Goal: Task Accomplishment & Management: Manage account settings

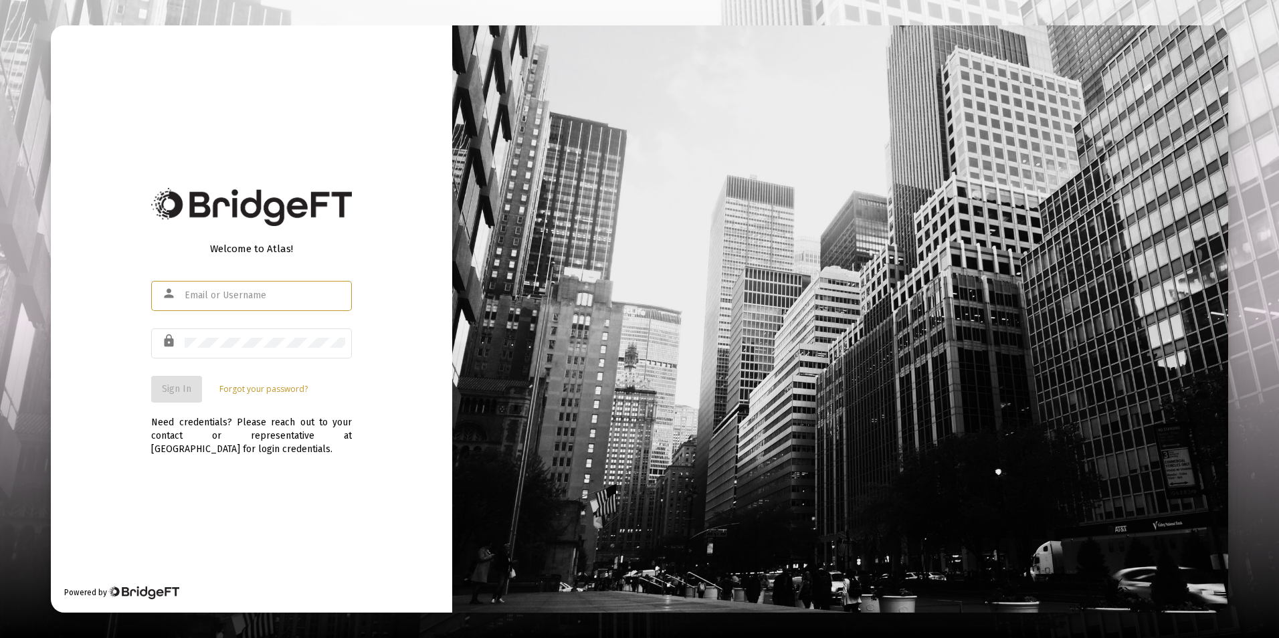
click at [266, 297] on input "text" at bounding box center [265, 295] width 161 height 11
type input "[PERSON_NAME][EMAIL_ADDRESS][DOMAIN_NAME]"
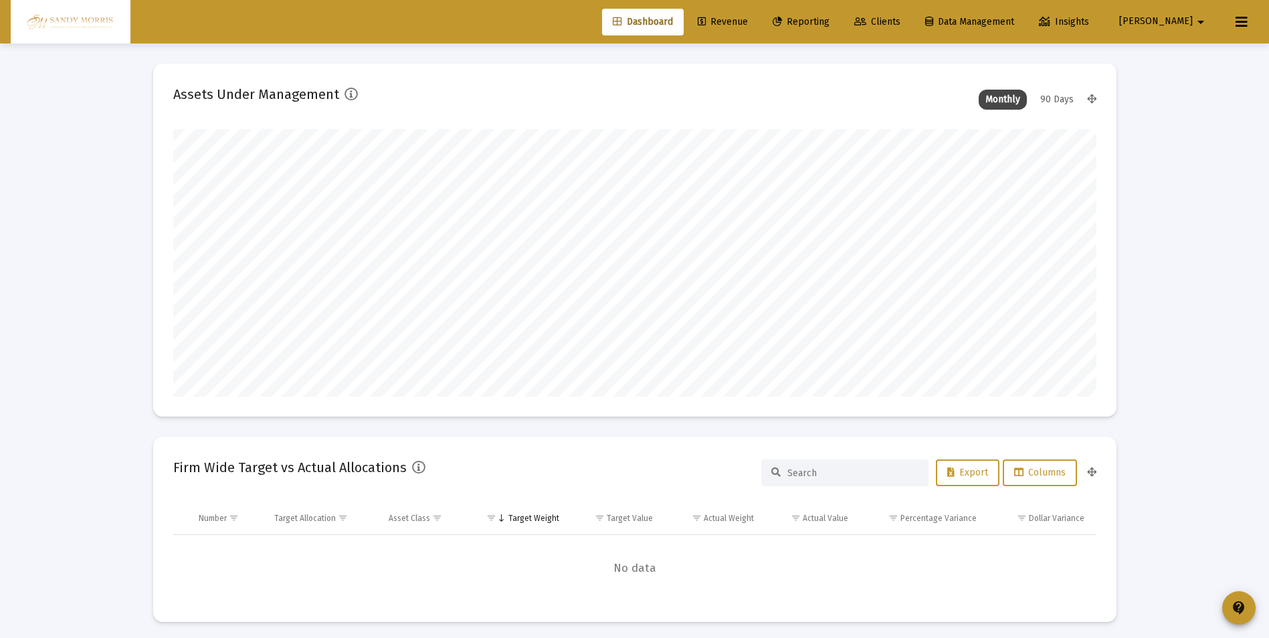
scroll to position [268, 497]
type input "[DATE]"
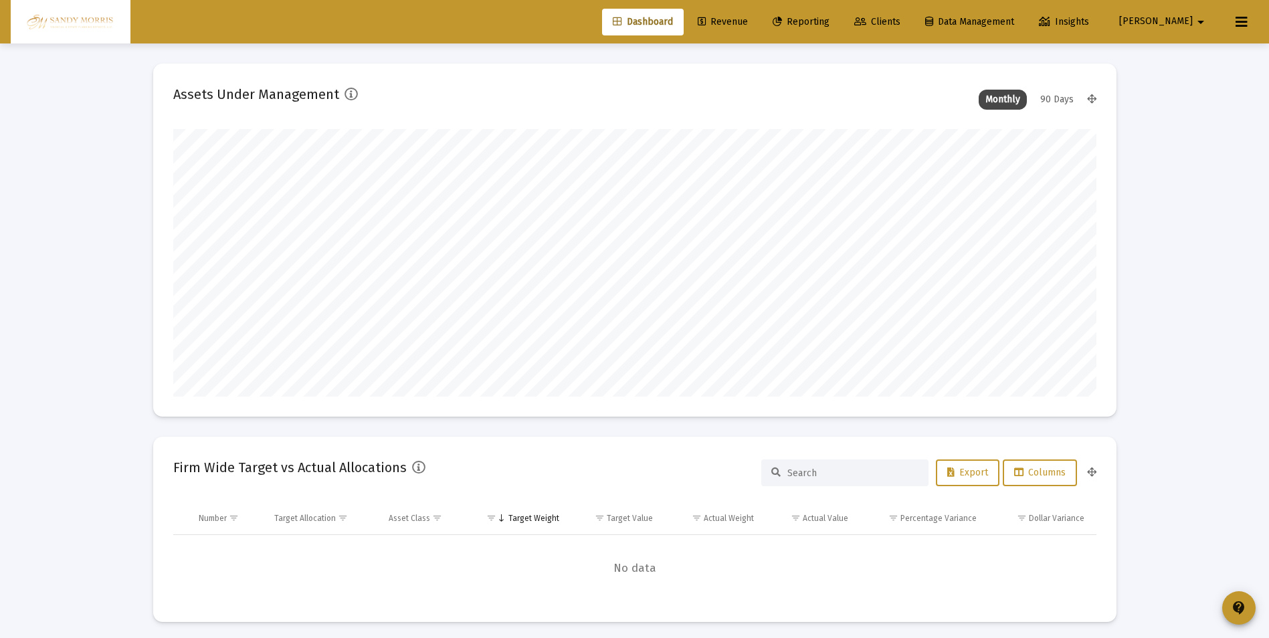
click at [748, 19] on span "Revenue" at bounding box center [723, 21] width 50 height 11
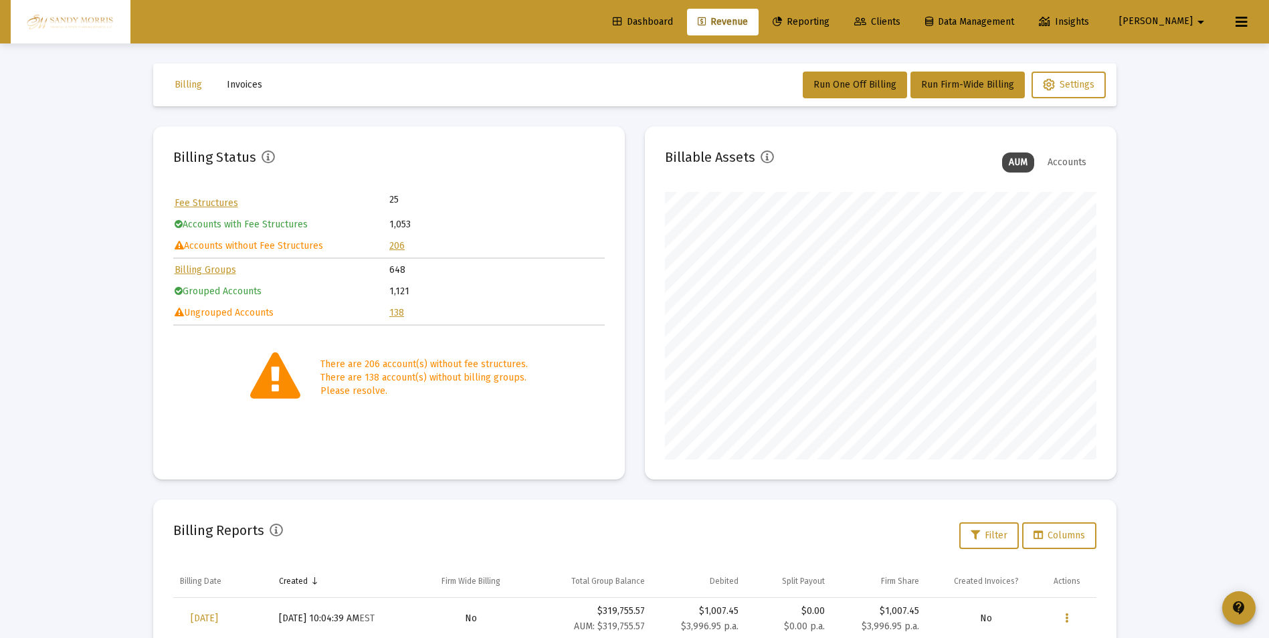
click at [901, 21] on span "Clients" at bounding box center [878, 21] width 46 height 11
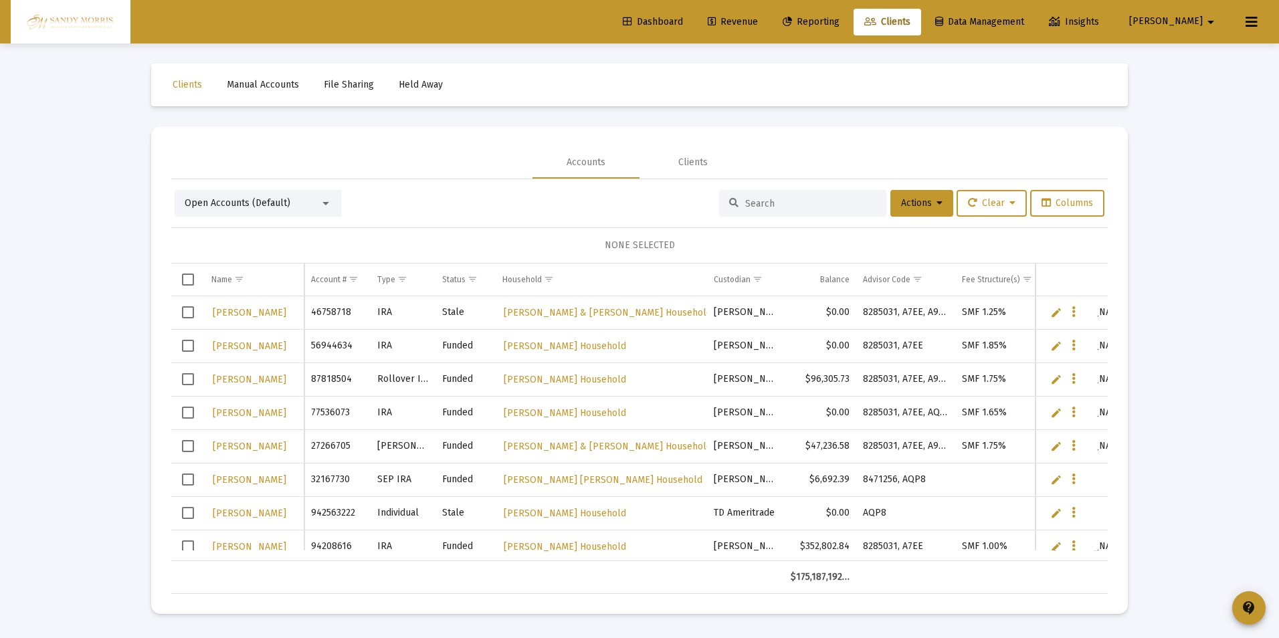
click at [802, 205] on input at bounding box center [810, 203] width 131 height 11
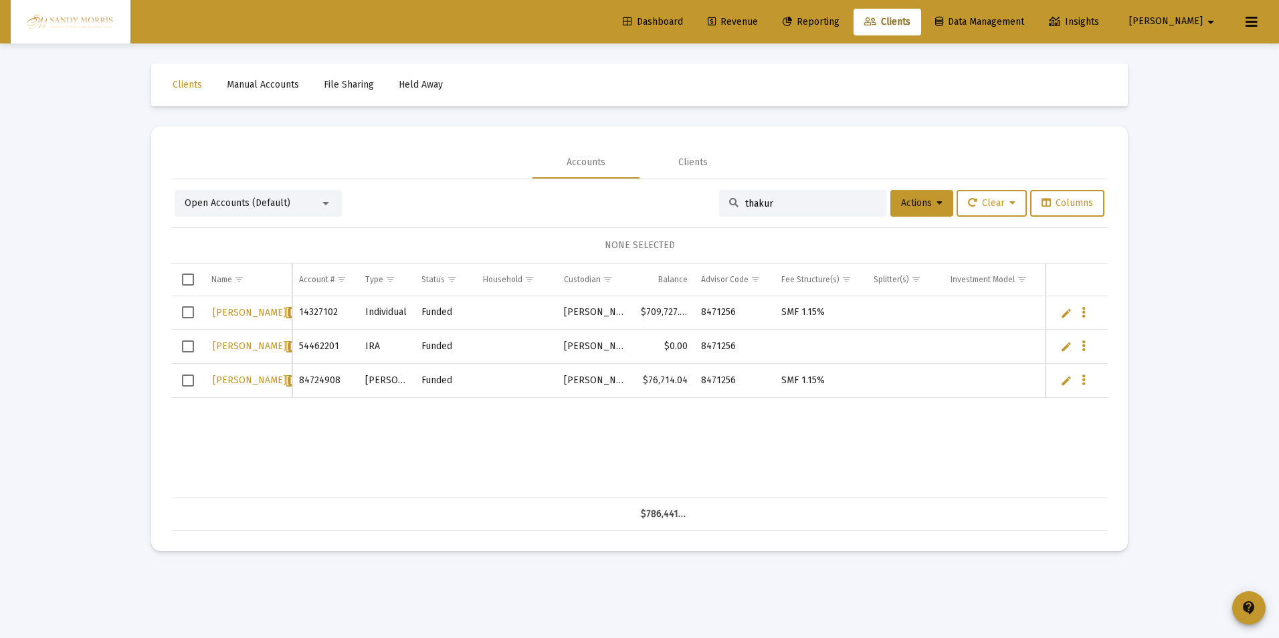
type input "thakur"
click at [1065, 312] on link "Edit" at bounding box center [1067, 313] width 12 height 12
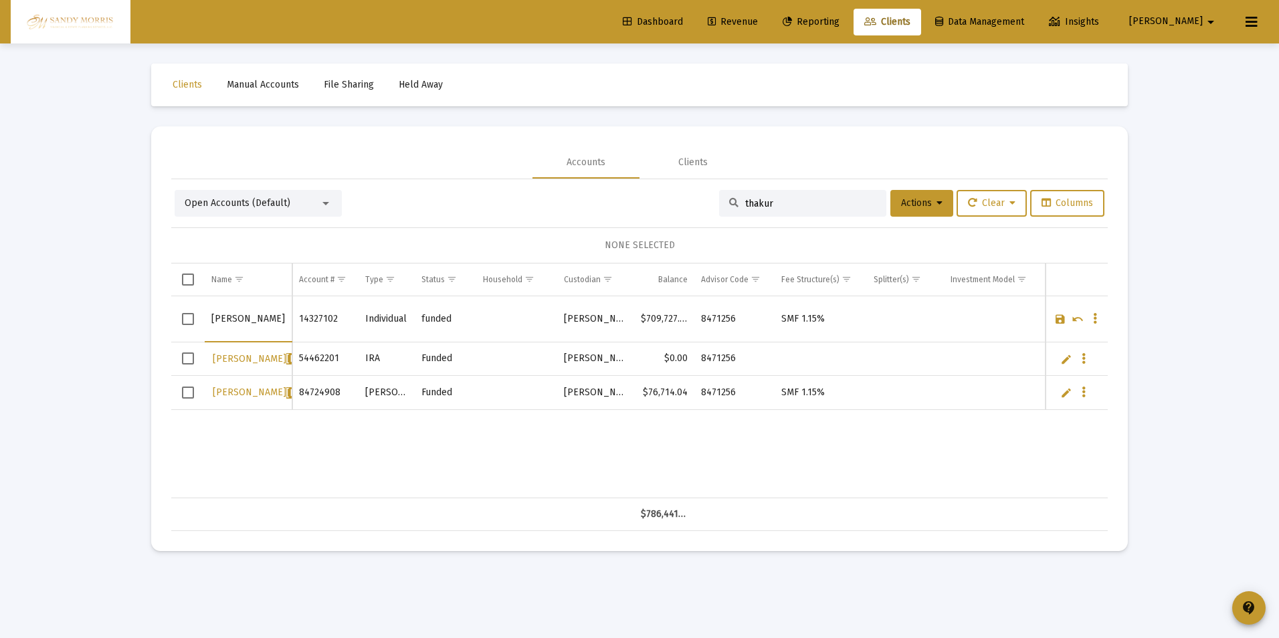
click at [1083, 317] on link "Cancel" at bounding box center [1078, 319] width 12 height 12
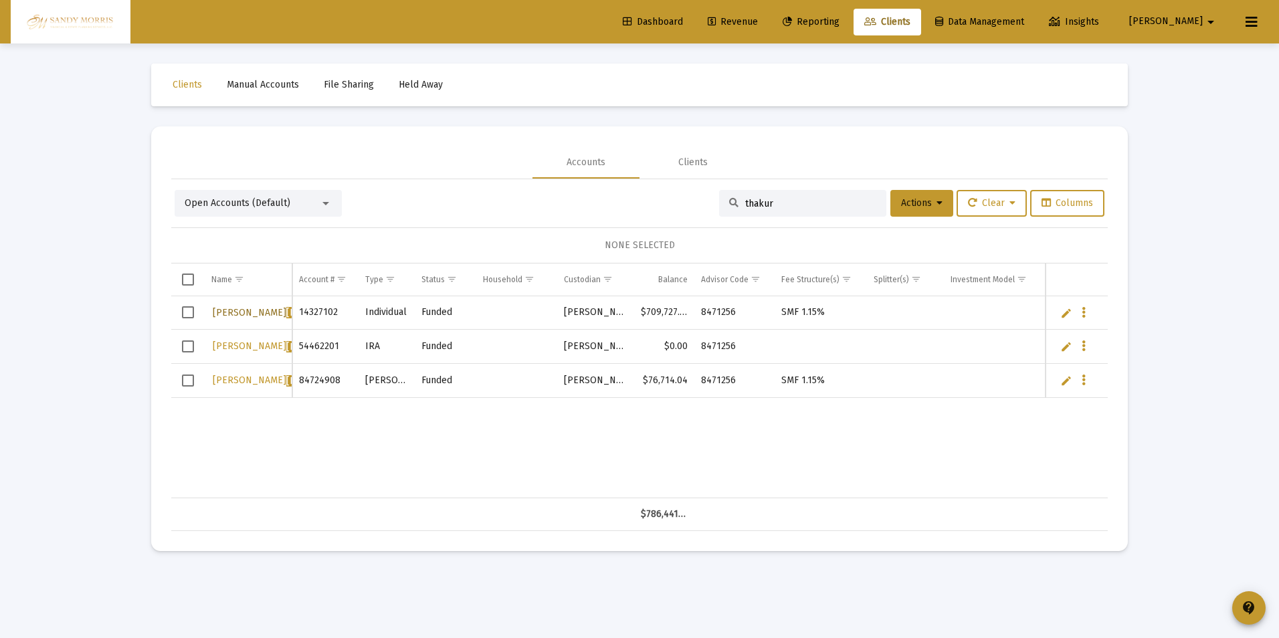
click at [233, 312] on span "[PERSON_NAME]" at bounding box center [286, 312] width 147 height 11
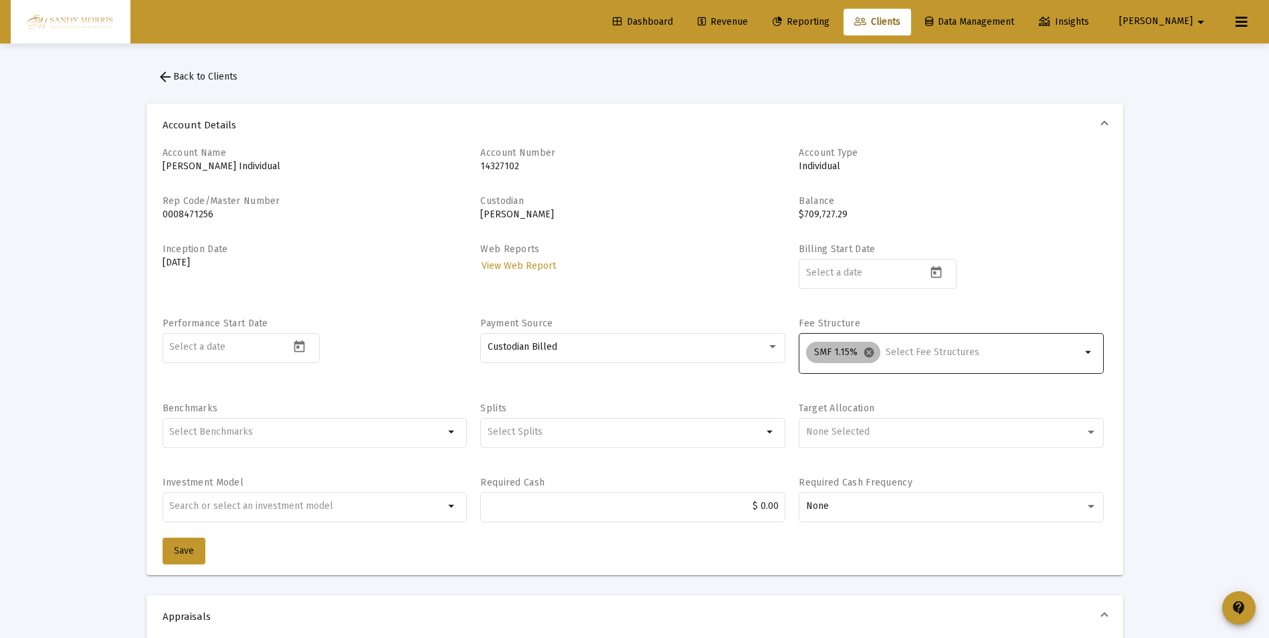
click at [868, 353] on mat-icon "cancel" at bounding box center [869, 353] width 12 height 12
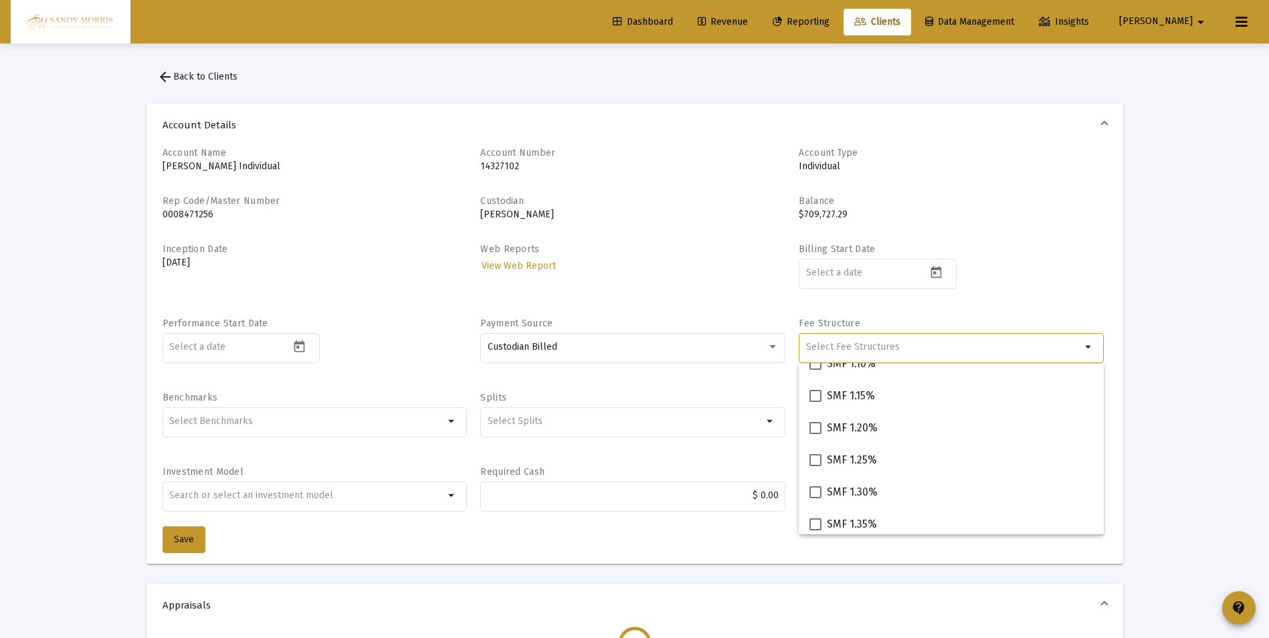
scroll to position [268, 0]
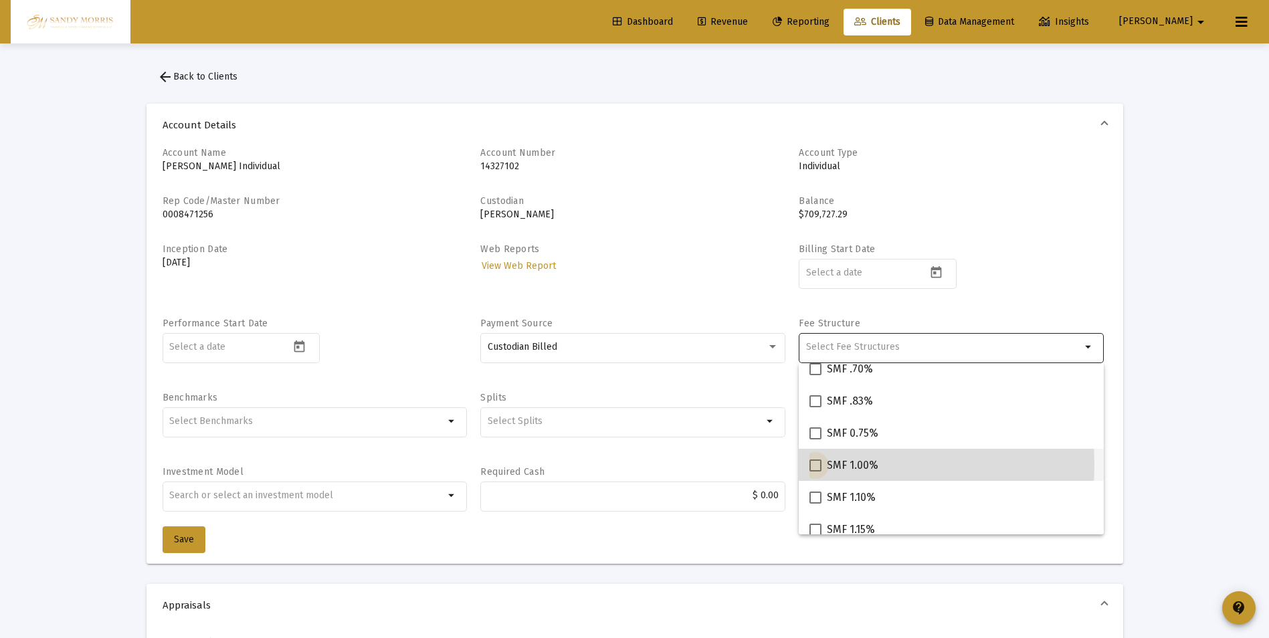
click at [816, 465] on span at bounding box center [816, 466] width 12 height 12
click at [816, 472] on input "SMF 1.00%" at bounding box center [815, 472] width 1 height 1
checkbox input "true"
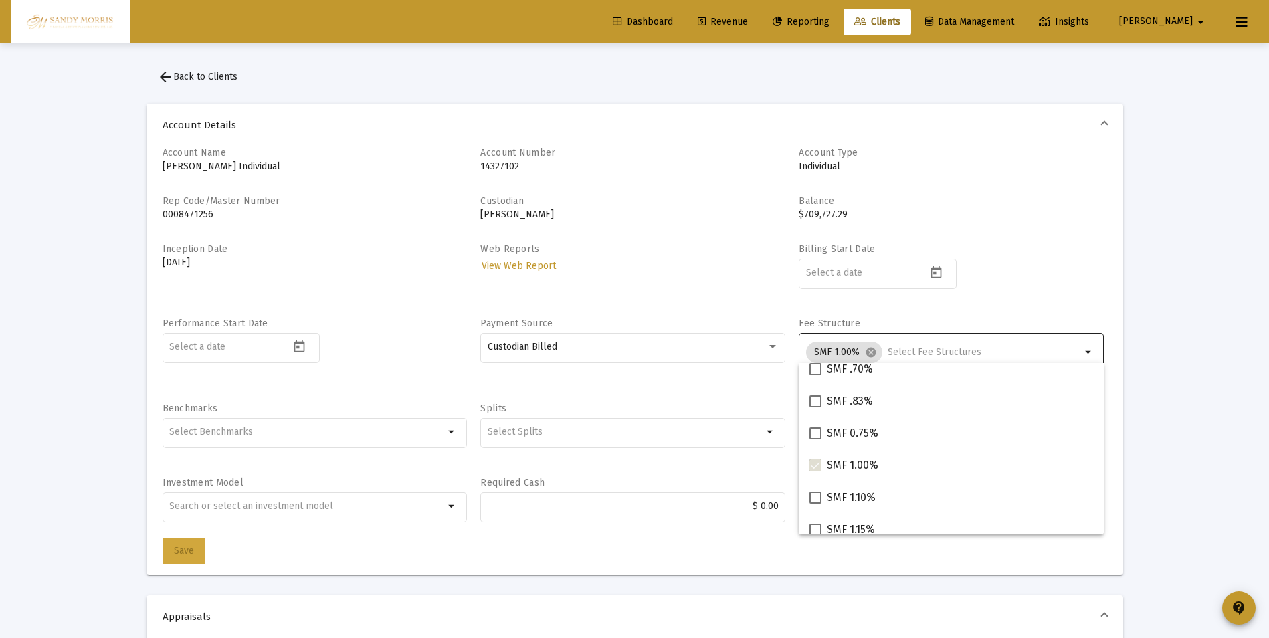
click at [181, 554] on span "Save" at bounding box center [184, 550] width 20 height 11
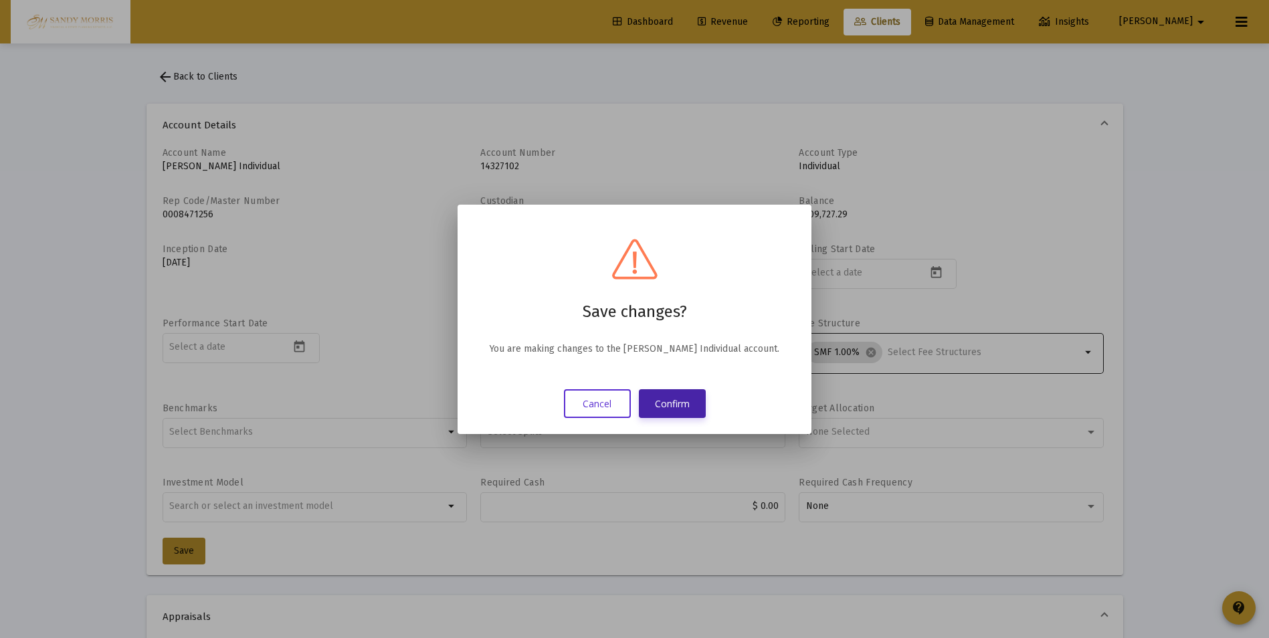
click at [671, 395] on button "Confirm" at bounding box center [672, 403] width 67 height 29
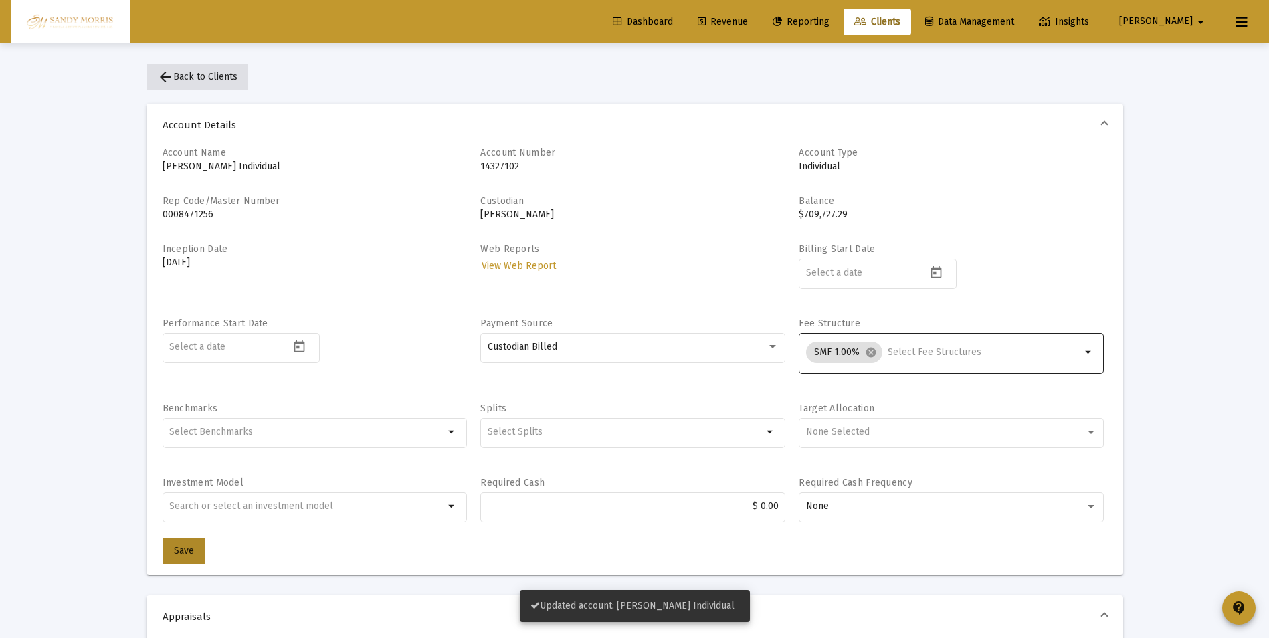
click at [203, 74] on span "arrow_back Back to Clients" at bounding box center [197, 76] width 80 height 11
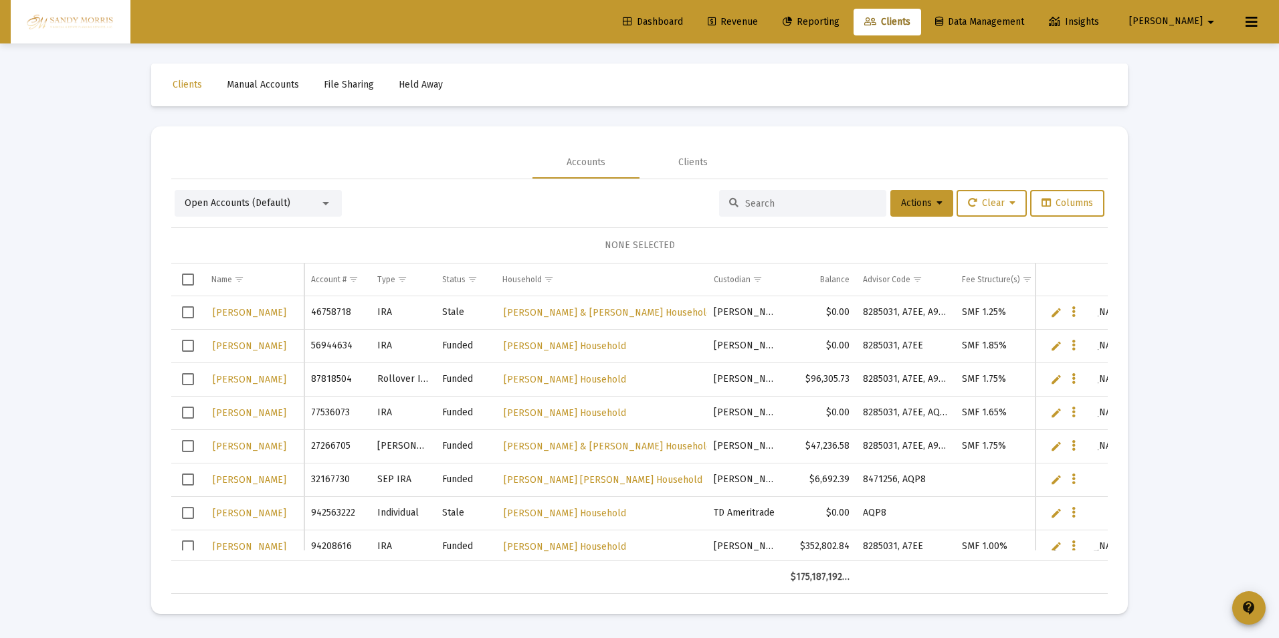
click at [780, 202] on input at bounding box center [810, 203] width 131 height 11
type input "tha"
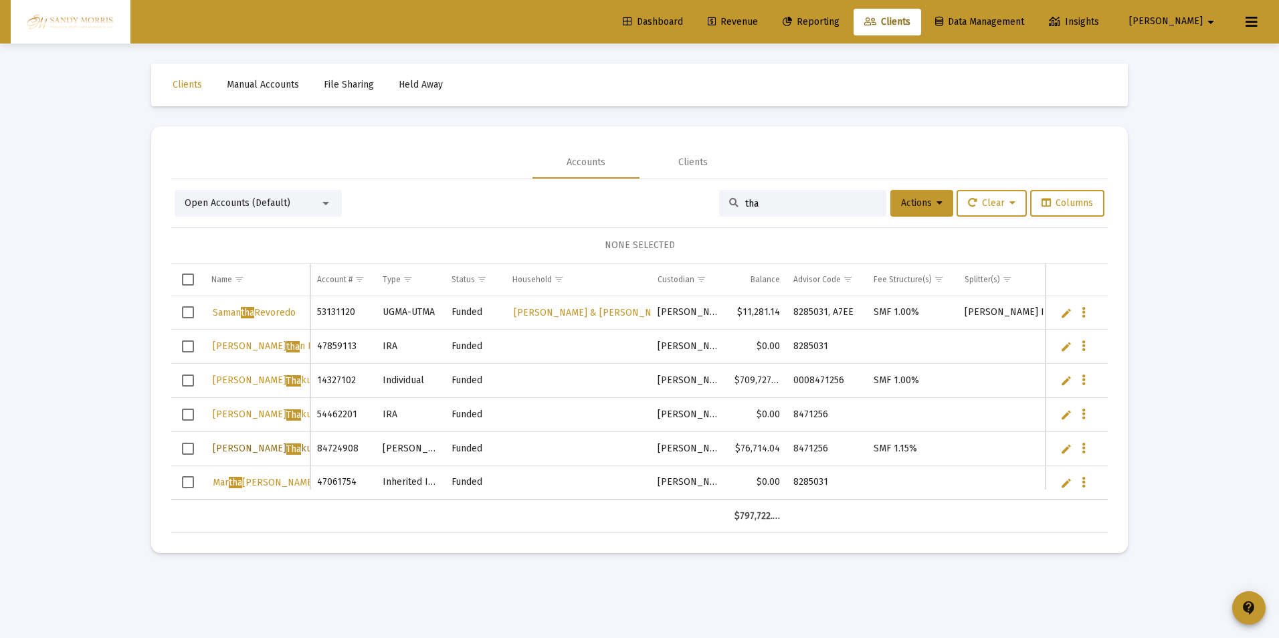
click at [222, 449] on span "[PERSON_NAME] Tha kur" at bounding box center [264, 448] width 103 height 11
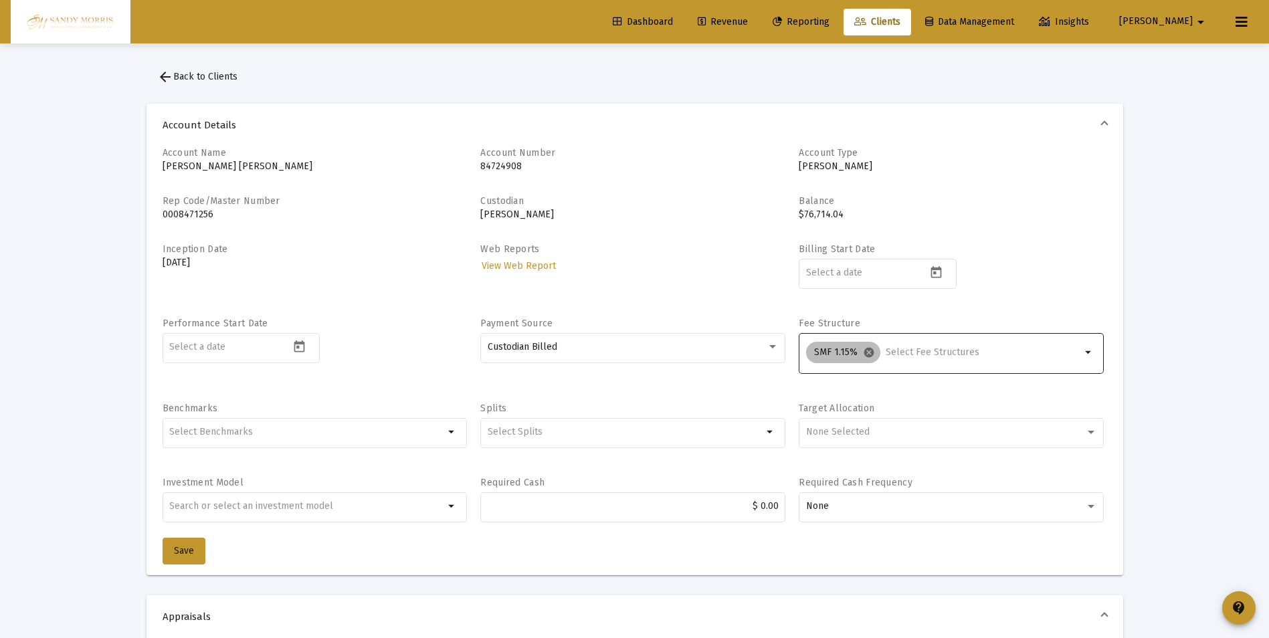
click at [871, 350] on mat-icon "cancel" at bounding box center [869, 353] width 12 height 12
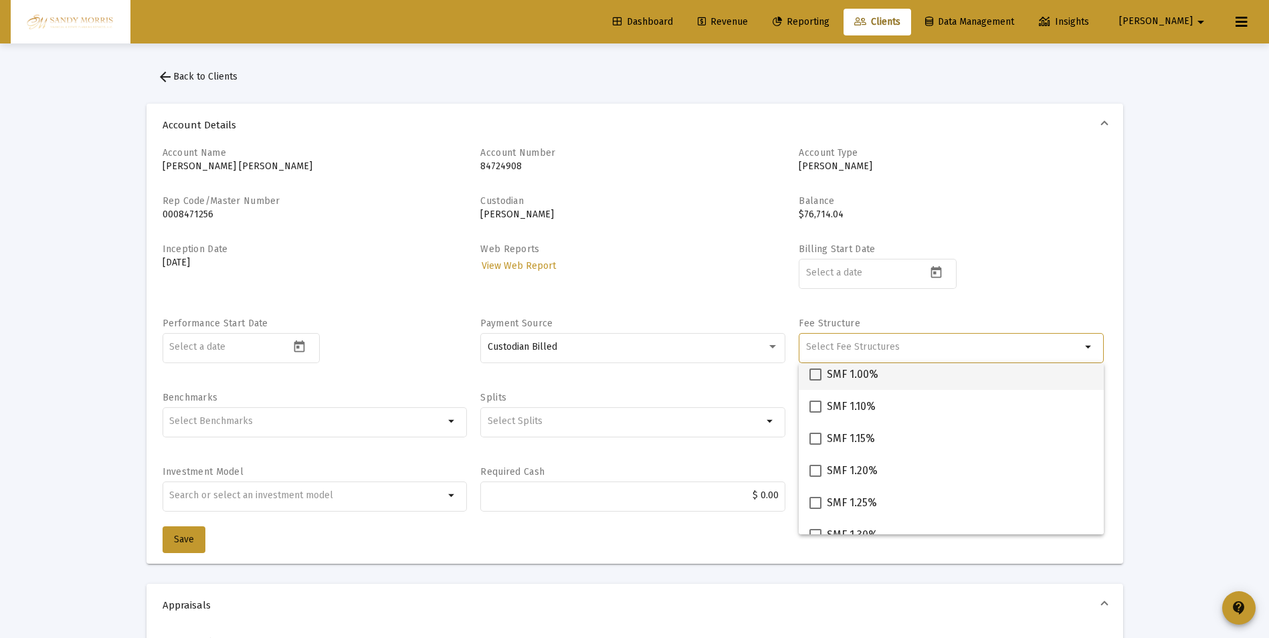
scroll to position [335, 0]
click at [813, 403] on span at bounding box center [816, 399] width 12 height 12
click at [815, 405] on input "SMF 1.00%" at bounding box center [815, 405] width 1 height 1
checkbox input "true"
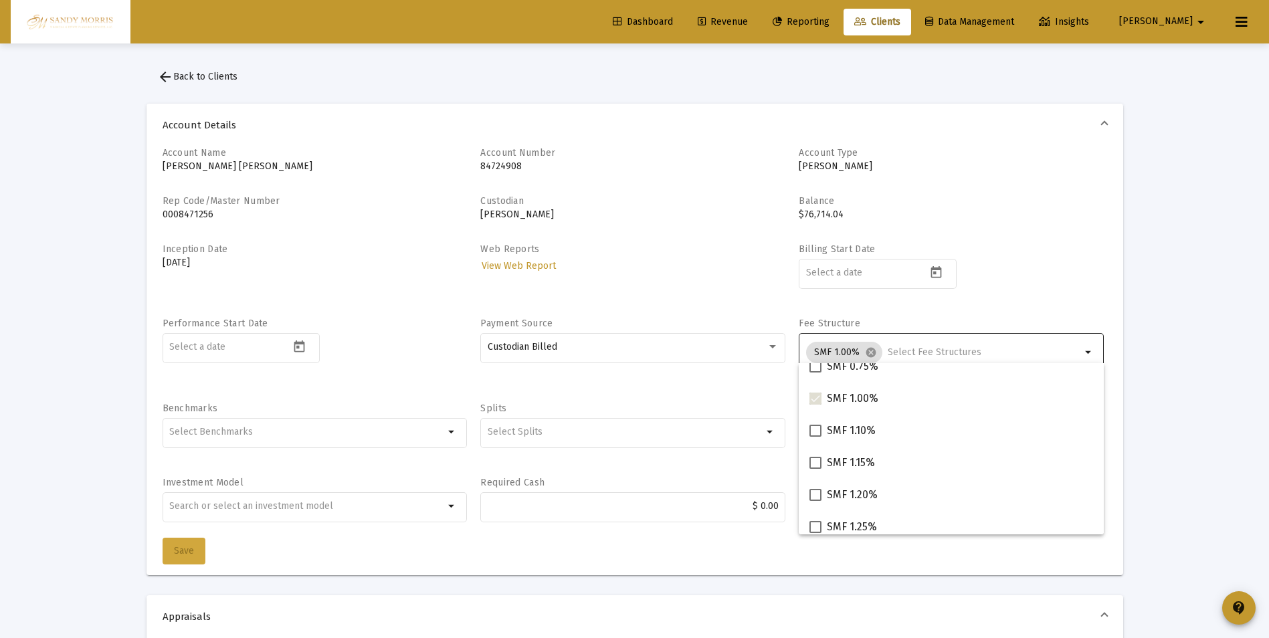
click at [201, 551] on button "Save" at bounding box center [184, 551] width 43 height 27
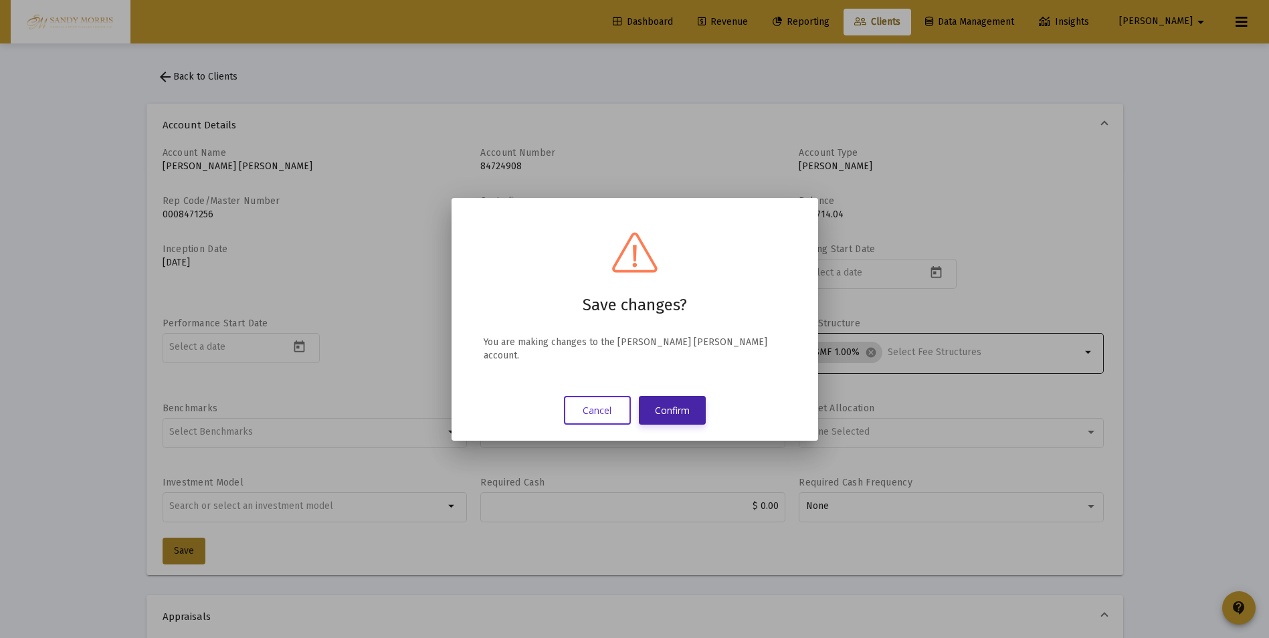
click at [666, 399] on button "Confirm" at bounding box center [672, 410] width 67 height 29
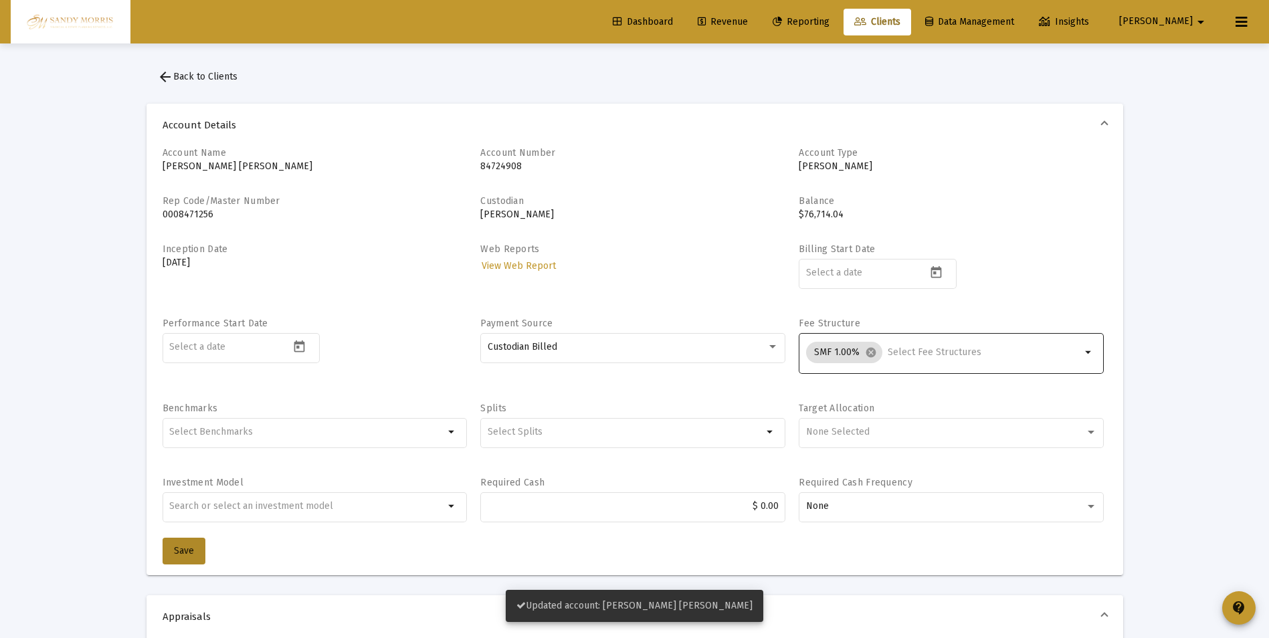
click at [673, 21] on span "Dashboard" at bounding box center [643, 21] width 60 height 11
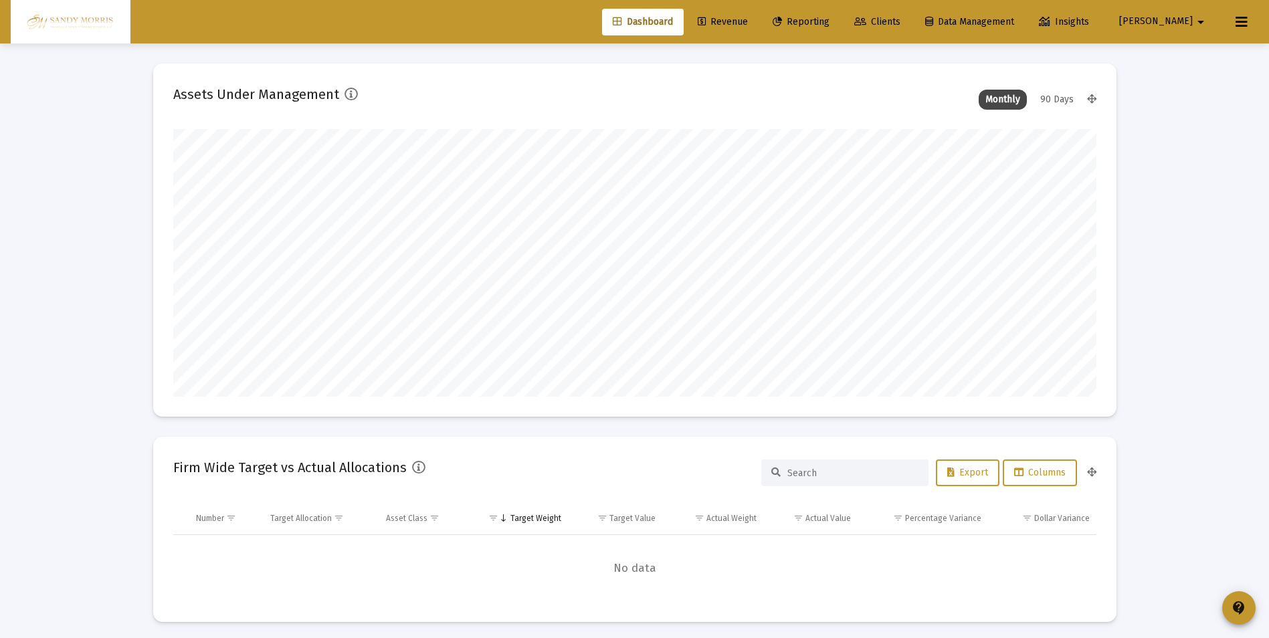
scroll to position [268, 497]
